Goal: Task Accomplishment & Management: Use online tool/utility

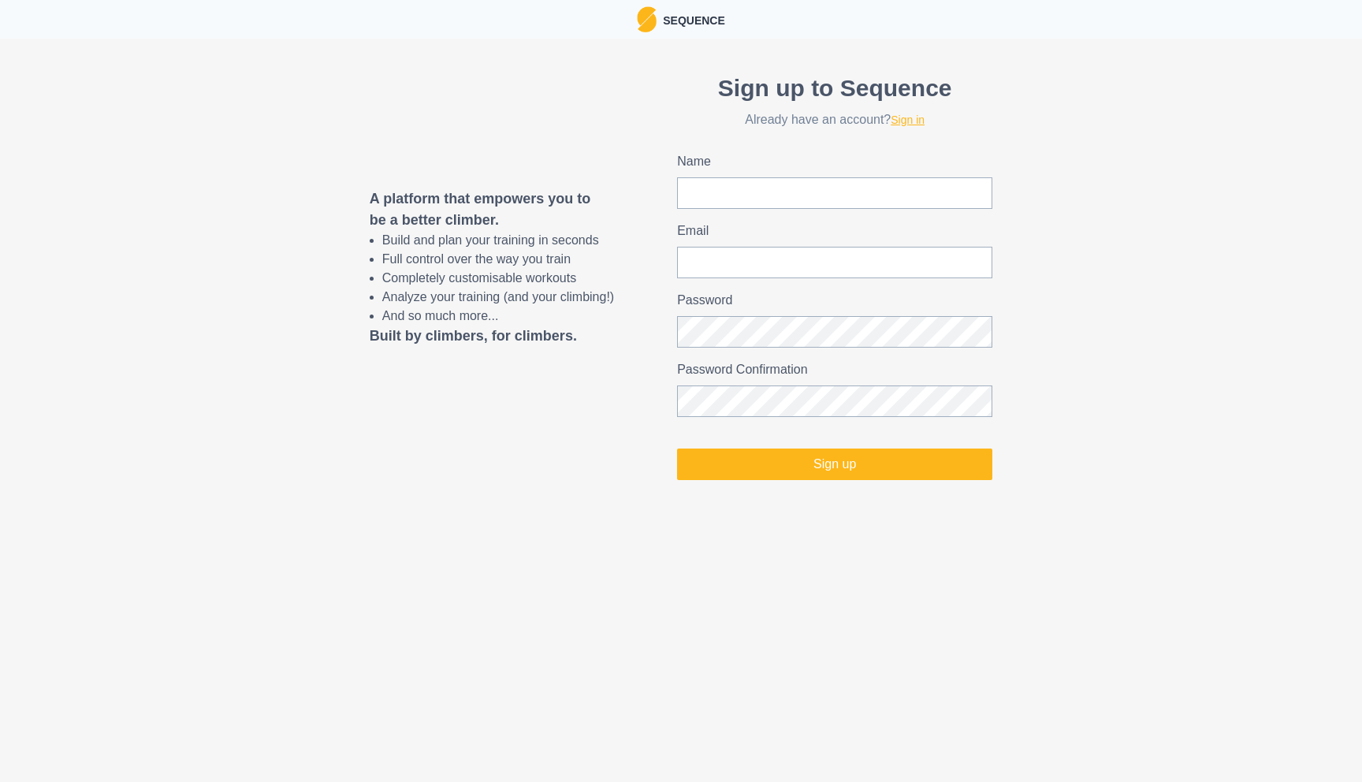
click at [914, 122] on link "Sign in" at bounding box center [907, 119] width 34 height 13
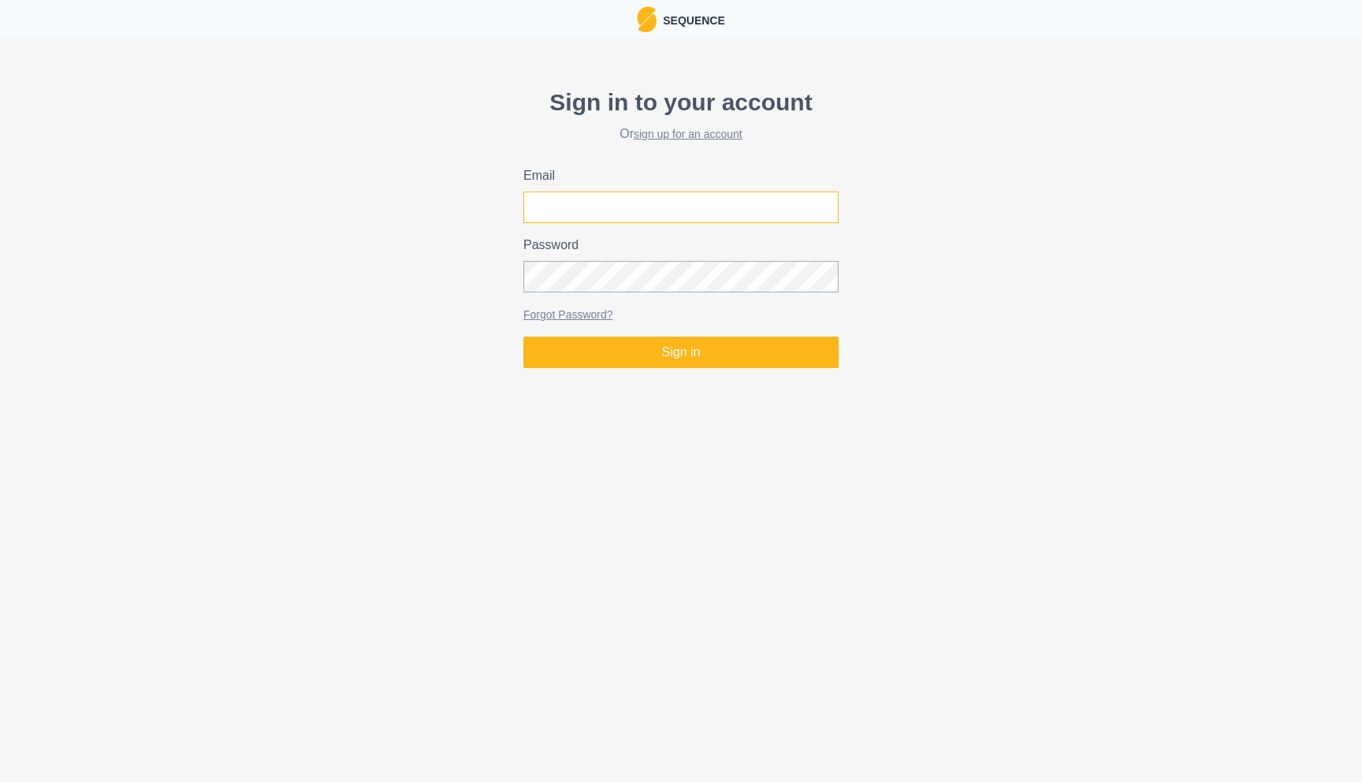
click at [722, 197] on input "Email" at bounding box center [680, 207] width 315 height 32
click at [830, 205] on input "Email" at bounding box center [680, 207] width 315 height 32
click at [0, 374] on com-1password-button at bounding box center [0, 374] width 0 height 0
type input "[PERSON_NAME][EMAIL_ADDRESS][DOMAIN_NAME]"
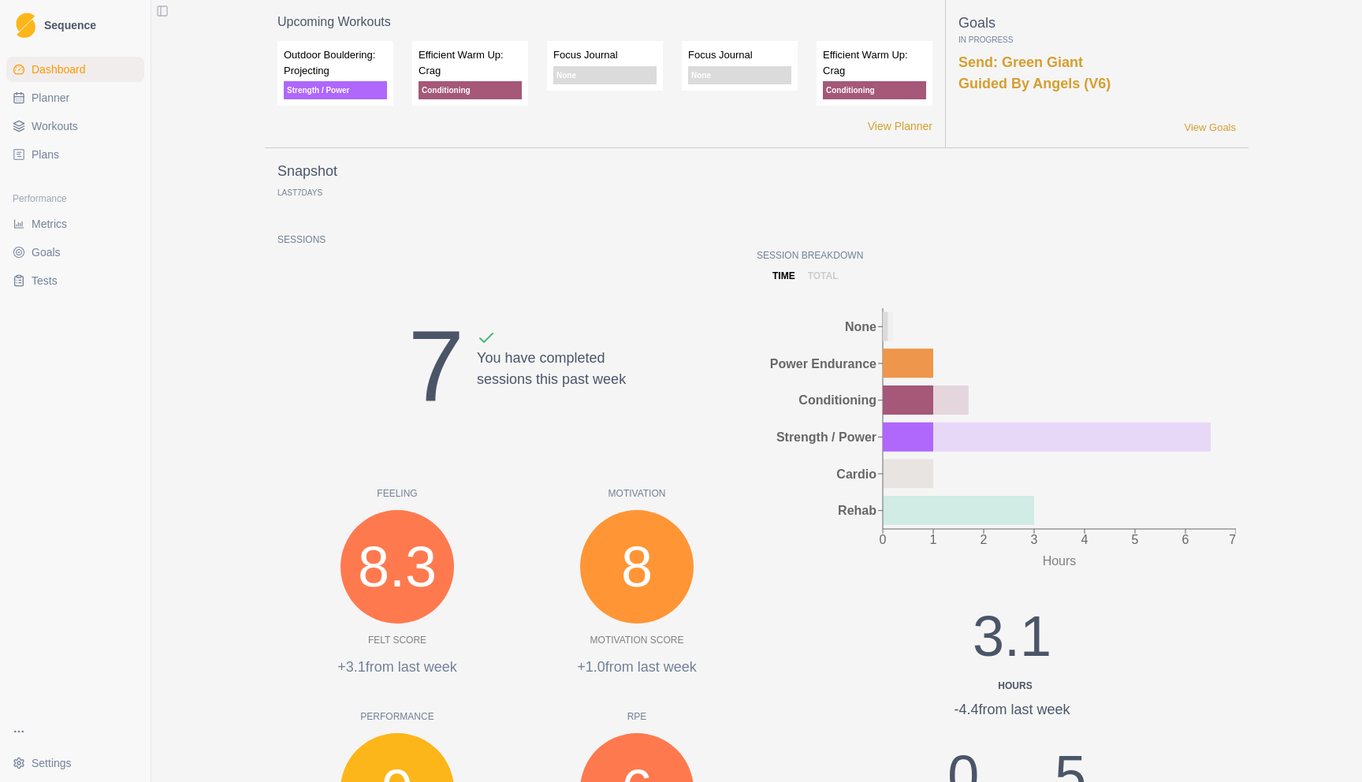
click at [83, 97] on link "Planner" at bounding box center [75, 97] width 138 height 25
select select "month"
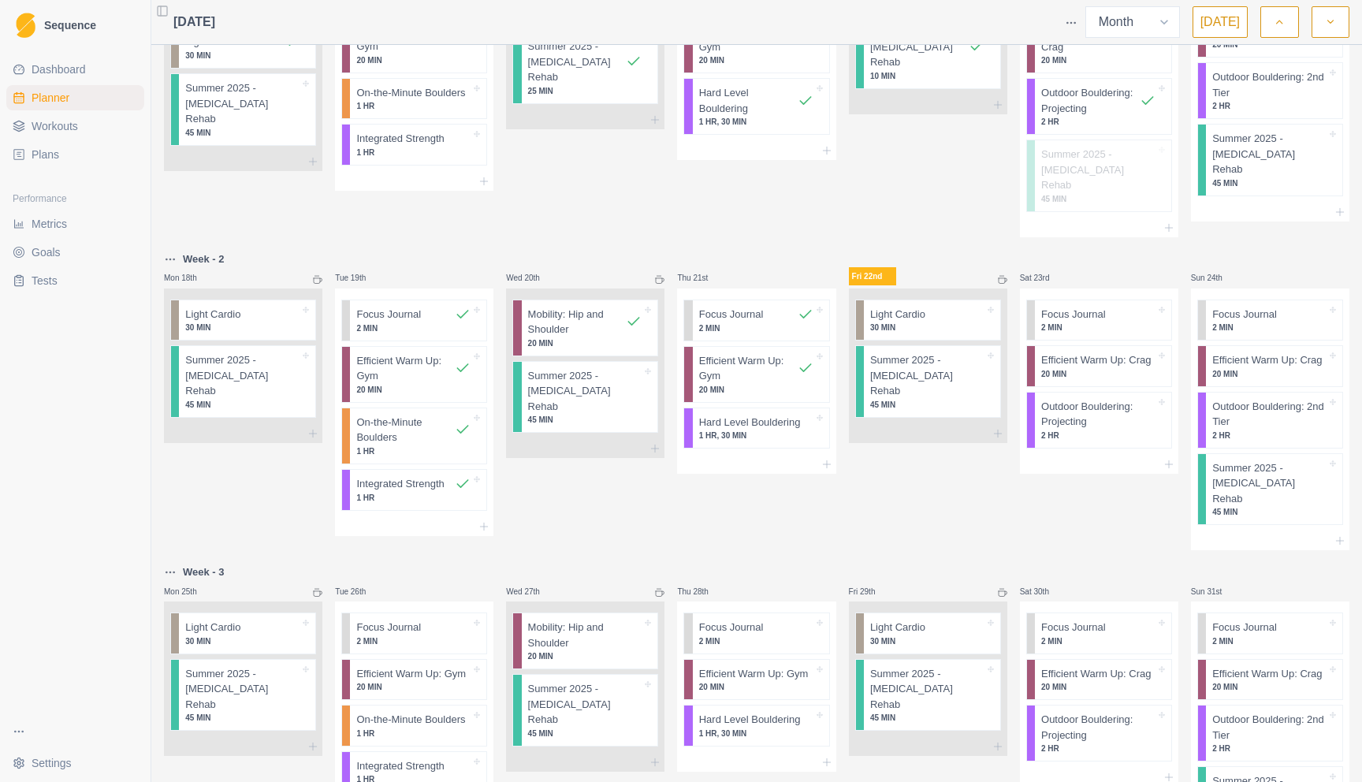
scroll to position [630, 0]
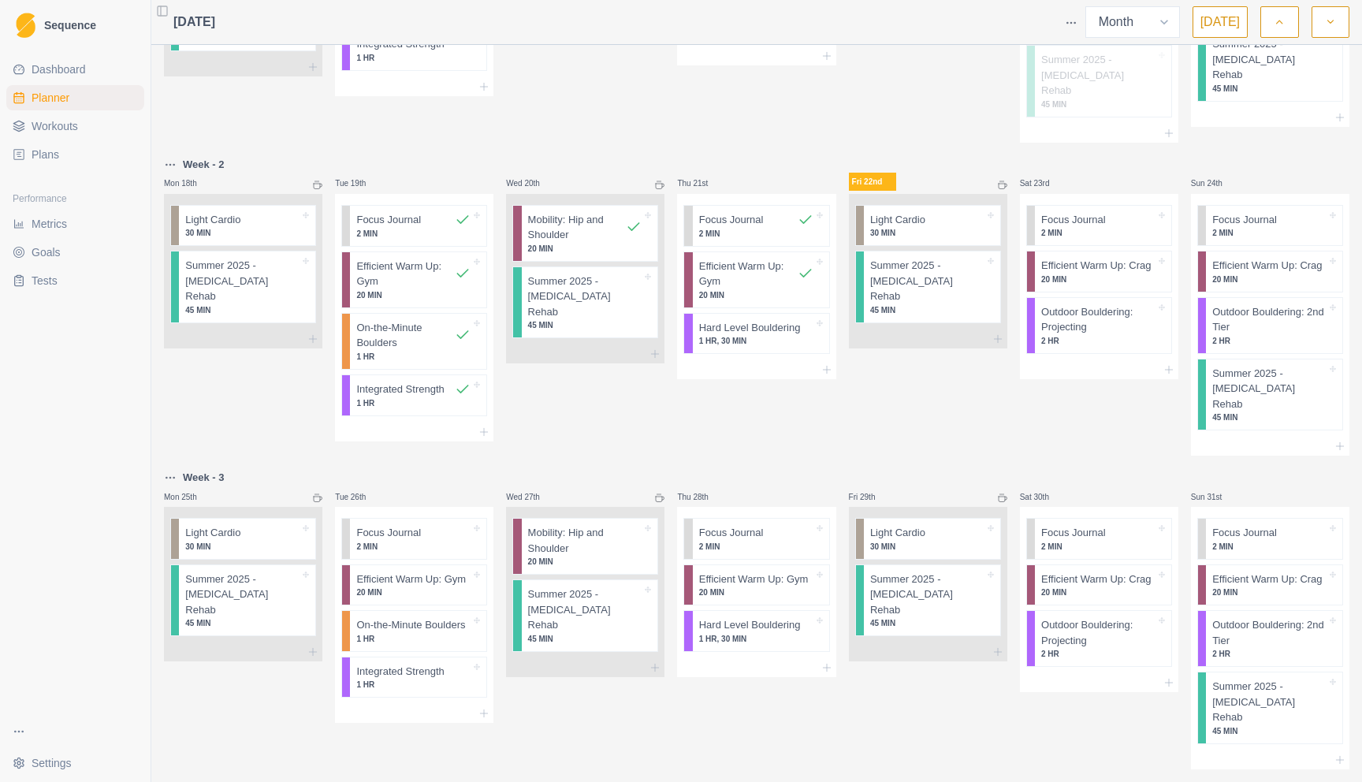
click at [736, 397] on div "Thu 21st Focus Journal 2 MIN Efficient Warm Up: Gym 20 MIN Hard Level Boulderin…" at bounding box center [756, 305] width 158 height 301
click at [591, 117] on div "Mon 28th Tue 29th Wed 30th Thu 31st Fri 1st Sat 2nd Sun 3rd Week 1 Mon 4th Star…" at bounding box center [756, 96] width 1185 height 1348
